Goal: Task Accomplishment & Management: Use online tool/utility

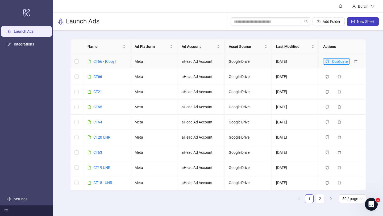
click at [326, 62] on icon "copy" at bounding box center [327, 62] width 4 height 4
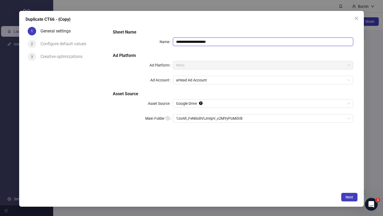
drag, startPoint x: 218, startPoint y: 40, endPoint x: 160, endPoint y: 40, distance: 57.7
click at [160, 40] on div "**********" at bounding box center [233, 41] width 240 height 9
click at [199, 119] on span "1zxAR_FeN0olIVIJmIpV_v2MYyPoMi3rB" at bounding box center [263, 118] width 174 height 8
type input "*******"
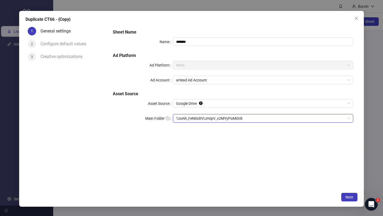
click at [234, 118] on span "1zxAR_FeN0olIVIJmIpV_v2MYyPoMi3rB" at bounding box center [263, 118] width 174 height 8
click at [257, 120] on span "1zxAR_FeN0olIVIJmIpV_v2MYyPoMi3rB" at bounding box center [263, 118] width 174 height 8
click at [352, 198] on span "Next" at bounding box center [349, 197] width 8 height 4
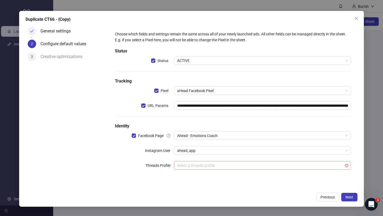
click at [320, 166] on input "search" at bounding box center [260, 165] width 166 height 8
click at [161, 194] on div "Previous Next" at bounding box center [192, 197] width 332 height 9
click at [349, 198] on span "Next" at bounding box center [349, 197] width 8 height 4
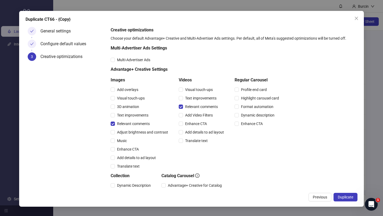
click at [349, 198] on span "Duplicate" at bounding box center [345, 197] width 15 height 4
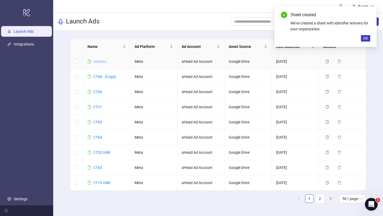
click at [102, 62] on link "winners" at bounding box center [99, 61] width 13 height 4
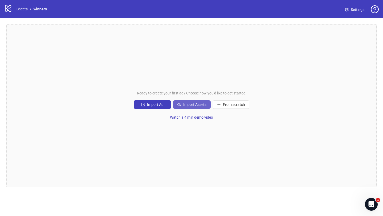
click at [194, 106] on span "Import Assets" at bounding box center [194, 104] width 23 height 4
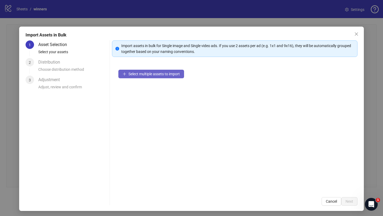
click at [157, 74] on span "Select multiple assets to import" at bounding box center [153, 74] width 51 height 4
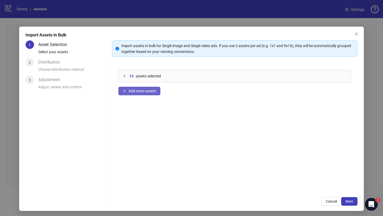
click at [147, 90] on span "Add more assets" at bounding box center [142, 91] width 28 height 4
click at [350, 203] on span "Next" at bounding box center [349, 201] width 8 height 4
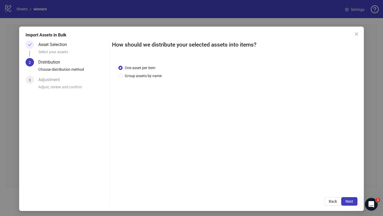
click at [350, 203] on span "Next" at bounding box center [349, 201] width 8 height 4
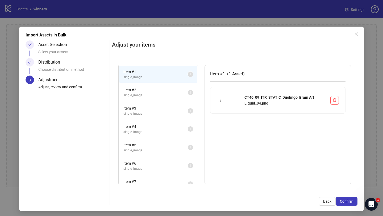
click at [350, 203] on span "Confirm" at bounding box center [346, 201] width 13 height 4
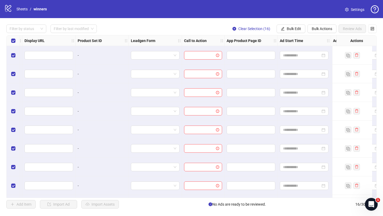
scroll to position [0, 611]
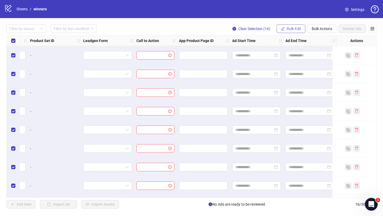
click at [295, 29] on span "Bulk Edit" at bounding box center [294, 29] width 14 height 4
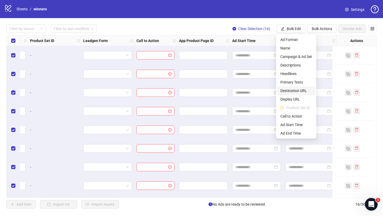
click at [293, 92] on span "Destination URL" at bounding box center [296, 91] width 32 height 6
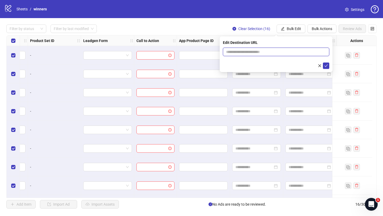
click at [257, 51] on input "text" at bounding box center [274, 52] width 96 height 6
type input "**********"
click at [327, 65] on icon "check" at bounding box center [326, 66] width 4 height 4
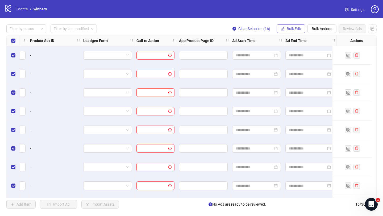
click at [291, 28] on span "Bulk Edit" at bounding box center [294, 29] width 14 height 4
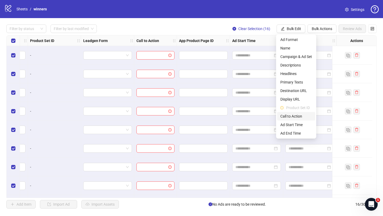
click at [290, 116] on span "Call to Action" at bounding box center [296, 116] width 32 height 6
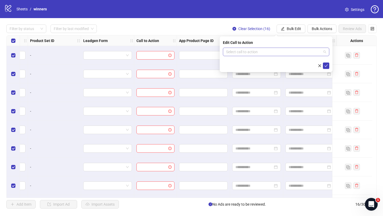
click at [263, 53] on input "search" at bounding box center [273, 52] width 95 height 8
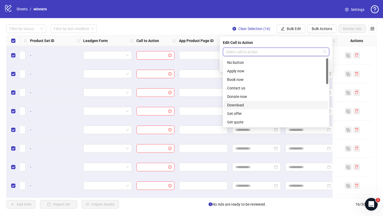
click at [241, 103] on div "Download" at bounding box center [276, 105] width 98 height 6
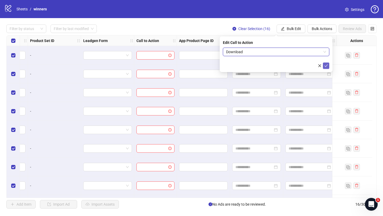
click at [325, 65] on icon "check" at bounding box center [326, 66] width 4 height 4
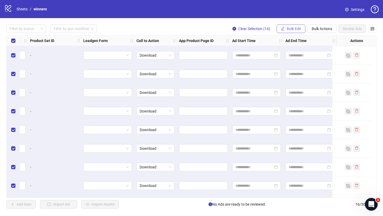
click at [296, 28] on span "Bulk Edit" at bounding box center [294, 29] width 14 height 4
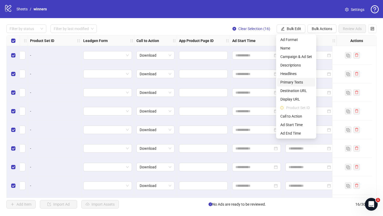
click at [291, 81] on span "Primary Texts" at bounding box center [296, 82] width 32 height 6
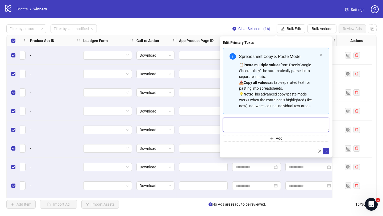
click at [263, 123] on textarea "Multi-text input container - paste or copy values" at bounding box center [276, 125] width 106 height 14
paste textarea "**********"
type textarea "**********"
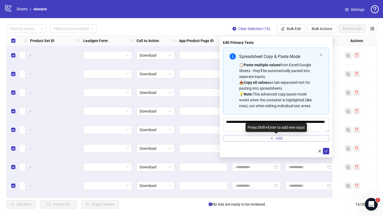
click at [248, 139] on button "Add" at bounding box center [276, 138] width 106 height 6
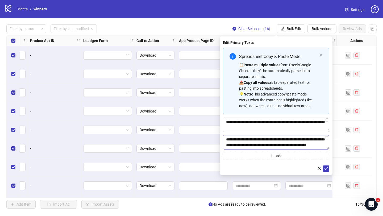
scroll to position [22, 0]
type textarea "**********"
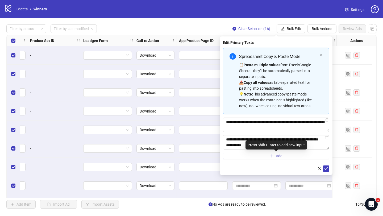
click at [246, 155] on button "Add" at bounding box center [276, 156] width 106 height 6
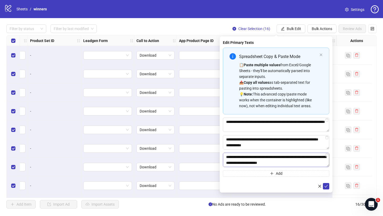
scroll to position [4, 0]
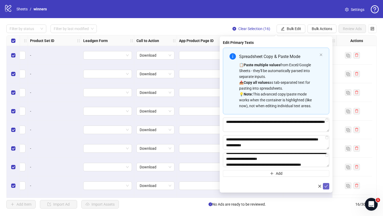
type textarea "**********"
click at [326, 186] on icon "check" at bounding box center [326, 186] width 4 height 4
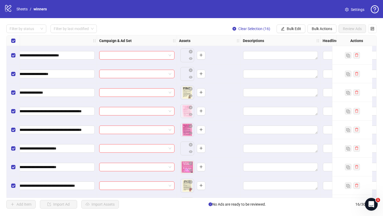
scroll to position [0, 0]
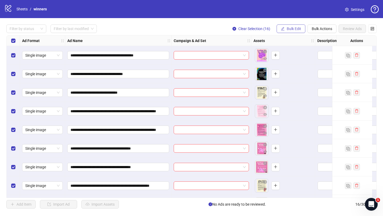
click at [291, 30] on span "Bulk Edit" at bounding box center [294, 29] width 14 height 4
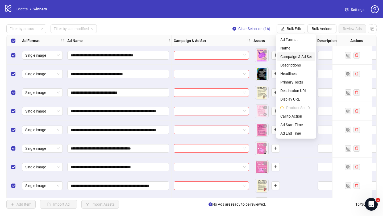
click at [299, 58] on span "Campaign & Ad Set" at bounding box center [296, 57] width 32 height 6
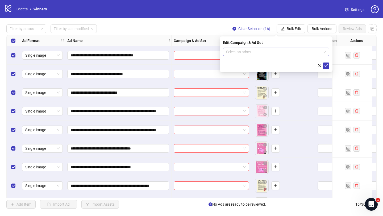
click at [262, 50] on input "search" at bounding box center [273, 52] width 95 height 8
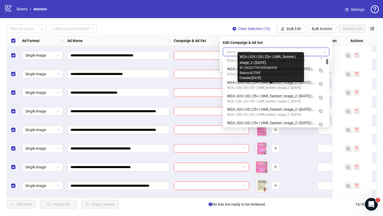
scroll to position [78, 0]
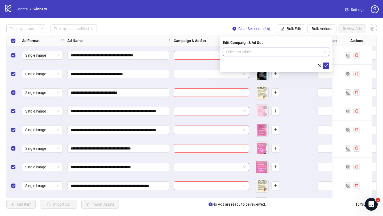
click at [254, 50] on input "search" at bounding box center [273, 52] width 95 height 8
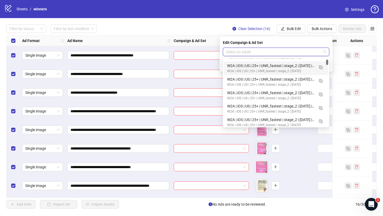
paste input "**********"
type input "**********"
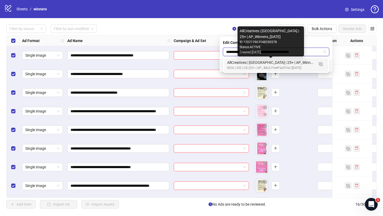
click at [254, 65] on div "AllCreatives | [GEOGRAPHIC_DATA] | 25+ | AP_Winners_[DATE]" at bounding box center [270, 63] width 87 height 6
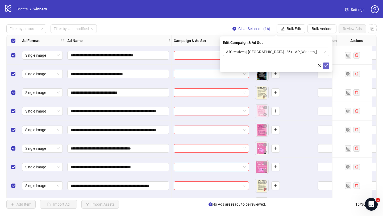
click at [326, 65] on icon "check" at bounding box center [326, 66] width 4 height 4
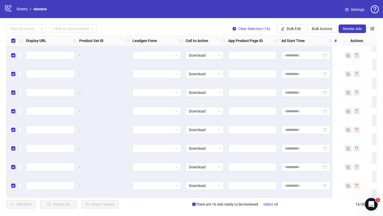
scroll to position [0, 611]
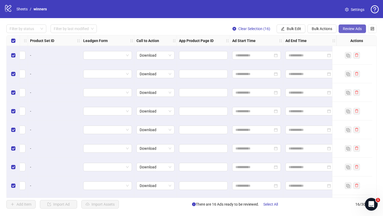
click at [349, 29] on span "Review Ads" at bounding box center [352, 29] width 19 height 4
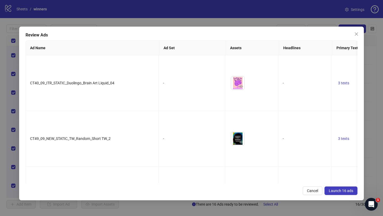
click at [343, 191] on span "Launch 16 ads" at bounding box center [341, 191] width 24 height 4
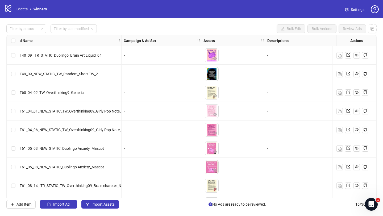
scroll to position [0, 0]
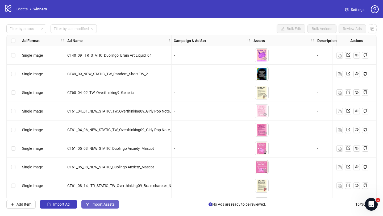
click at [108, 206] on span "Import Assets" at bounding box center [102, 204] width 23 height 4
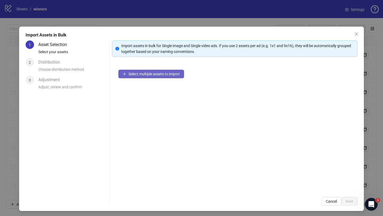
click at [156, 74] on span "Select multiple assets to import" at bounding box center [153, 74] width 51 height 4
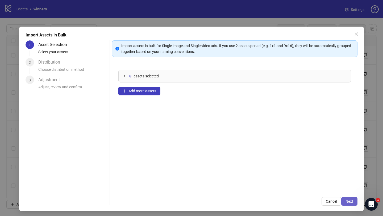
click at [350, 202] on span "Next" at bounding box center [349, 201] width 8 height 4
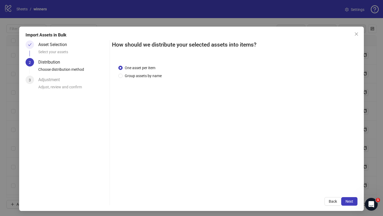
click at [350, 202] on span "Next" at bounding box center [349, 201] width 8 height 4
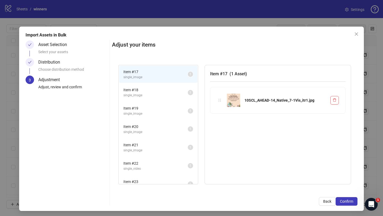
click at [350, 202] on span "Confirm" at bounding box center [346, 201] width 13 height 4
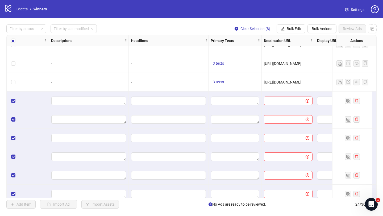
scroll to position [252, 365]
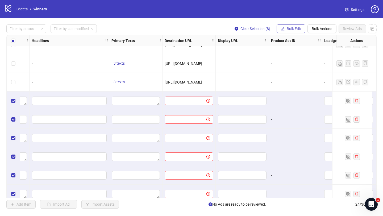
click at [289, 30] on span "Bulk Edit" at bounding box center [294, 29] width 14 height 4
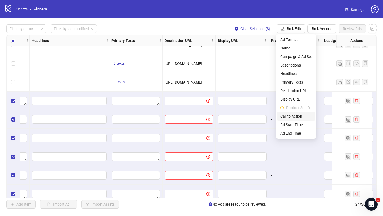
click at [292, 116] on span "Call to Action" at bounding box center [296, 116] width 32 height 6
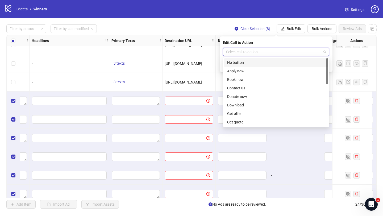
click at [253, 52] on input "search" at bounding box center [273, 52] width 95 height 8
click at [240, 104] on div "Download" at bounding box center [276, 105] width 98 height 6
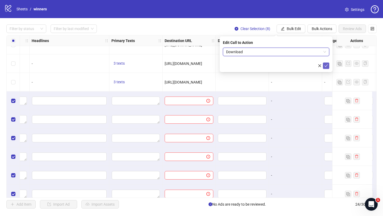
click at [327, 66] on icon "check" at bounding box center [326, 66] width 4 height 4
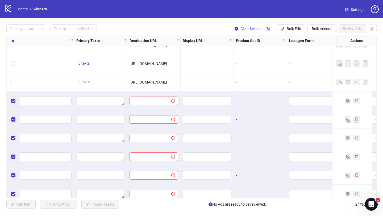
scroll to position [252, 520]
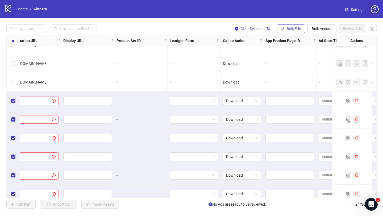
click at [291, 27] on span "Bulk Edit" at bounding box center [294, 29] width 14 height 4
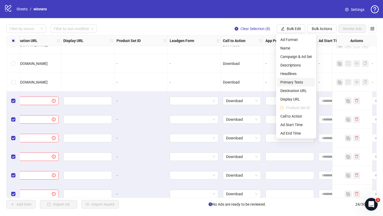
click at [293, 84] on span "Primary Texts" at bounding box center [296, 82] width 32 height 6
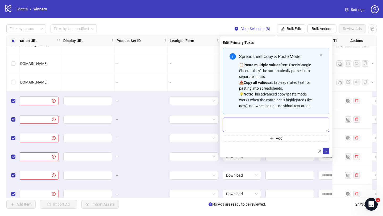
click at [256, 125] on textarea "Multi-text input container - paste or copy values" at bounding box center [276, 125] width 106 height 14
paste textarea "**********"
type textarea "**********"
click at [255, 139] on button "Add" at bounding box center [276, 138] width 106 height 6
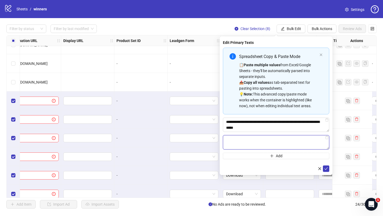
paste textarea "**********"
type textarea "**********"
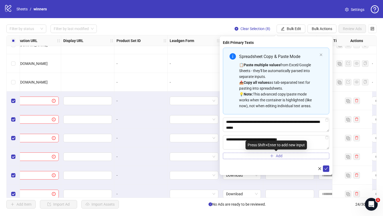
click at [247, 155] on button "Add" at bounding box center [276, 156] width 106 height 6
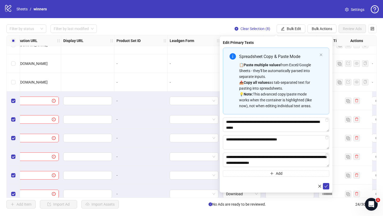
type textarea "**********"
click at [250, 173] on button "Add" at bounding box center [276, 173] width 106 height 6
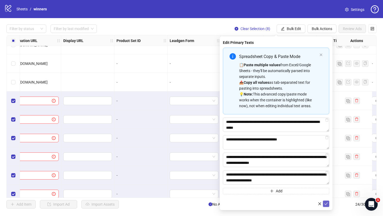
type textarea "**********"
click at [327, 205] on icon "check" at bounding box center [326, 204] width 4 height 4
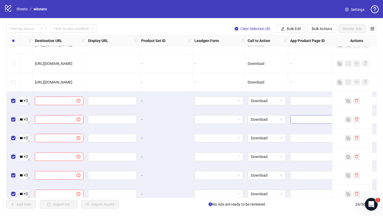
scroll to position [252, 440]
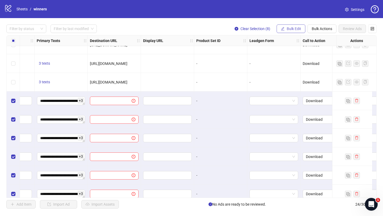
click at [288, 29] on span "Bulk Edit" at bounding box center [294, 29] width 14 height 4
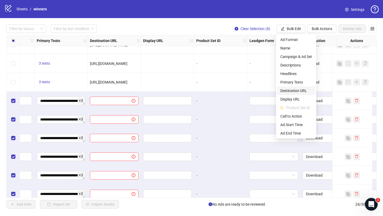
click at [289, 90] on span "Destination URL" at bounding box center [296, 91] width 32 height 6
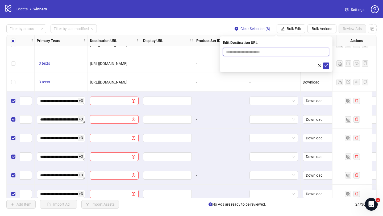
click at [260, 50] on input "text" at bounding box center [274, 52] width 96 height 6
type input "**********"
click at [327, 64] on icon "check" at bounding box center [326, 66] width 4 height 4
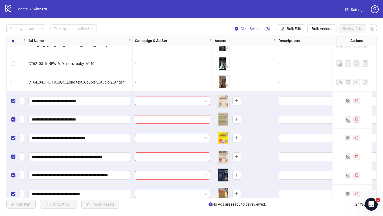
scroll to position [252, 0]
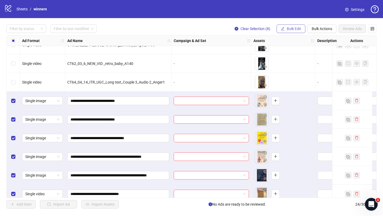
click at [288, 30] on span "Bulk Edit" at bounding box center [294, 29] width 14 height 4
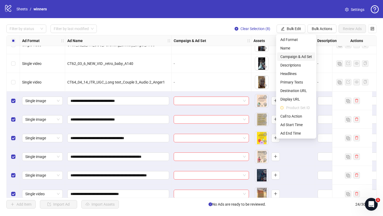
click at [293, 57] on span "Campaign & Ad Set" at bounding box center [296, 57] width 32 height 6
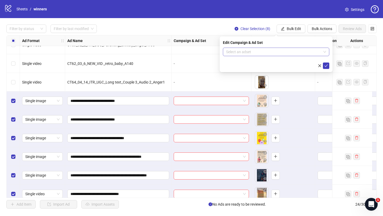
click at [267, 49] on input "search" at bounding box center [273, 52] width 95 height 8
paste input "**********"
type input "**********"
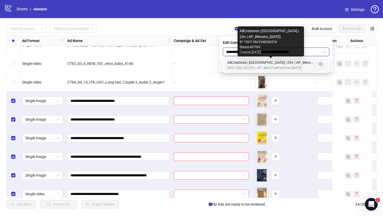
click at [286, 64] on div "AllCreatives | [GEOGRAPHIC_DATA] | 25+ | AP_Winners_[DATE]" at bounding box center [270, 63] width 87 height 6
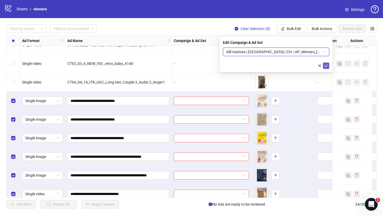
click at [326, 66] on icon "check" at bounding box center [325, 65] width 3 height 3
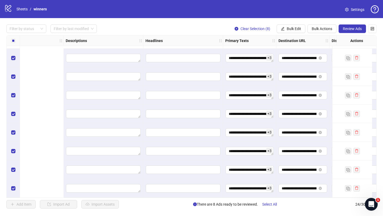
scroll to position [297, 437]
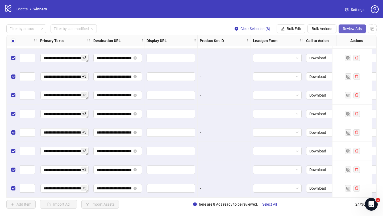
click at [353, 29] on span "Review Ads" at bounding box center [352, 29] width 19 height 4
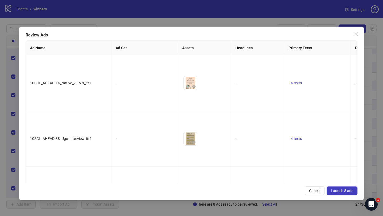
click at [345, 191] on span "Launch 8 ads" at bounding box center [342, 191] width 22 height 4
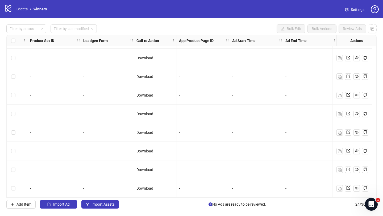
scroll to position [0, 611]
